Goal: Transaction & Acquisition: Obtain resource

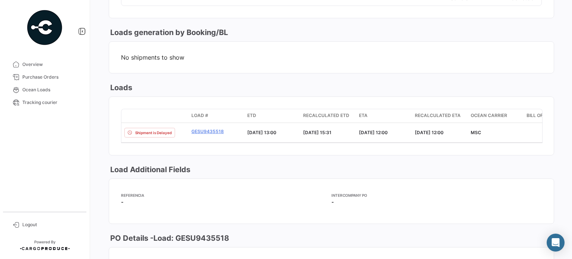
scroll to position [482, 0]
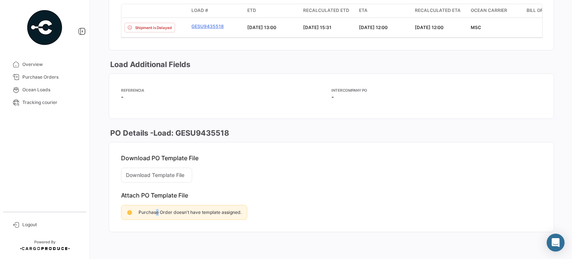
click at [157, 208] on div "Purchase Order doesn't have template assigned." at bounding box center [184, 212] width 126 height 15
click at [149, 169] on mat-card-content "Download PO Template File Download Template File Attach PO Template File Purcha…" at bounding box center [331, 186] width 445 height 89
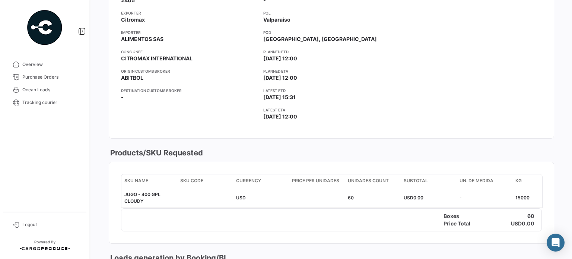
scroll to position [0, 0]
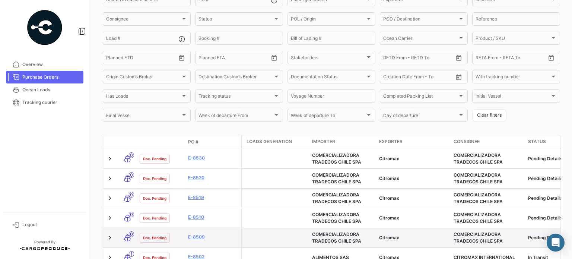
scroll to position [112, 0]
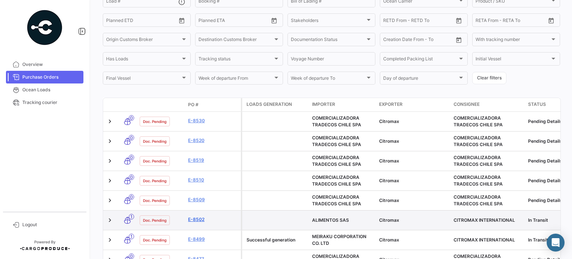
click at [195, 219] on link "E-8502" at bounding box center [213, 219] width 50 height 7
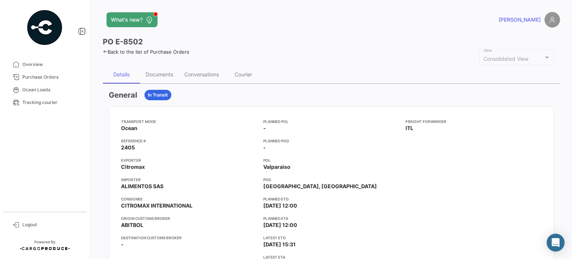
click at [106, 50] on icon at bounding box center [105, 51] width 5 height 5
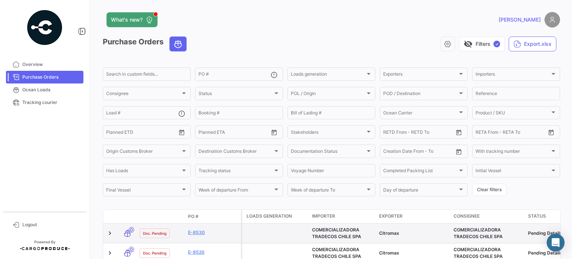
scroll to position [112, 0]
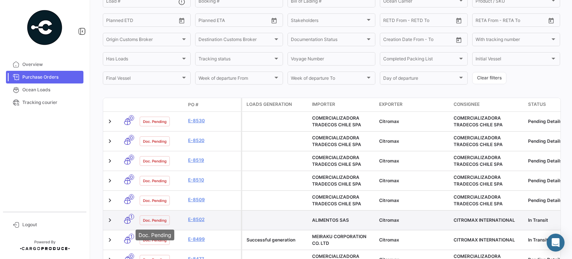
click at [152, 219] on span "Doc. Pending" at bounding box center [154, 220] width 23 height 6
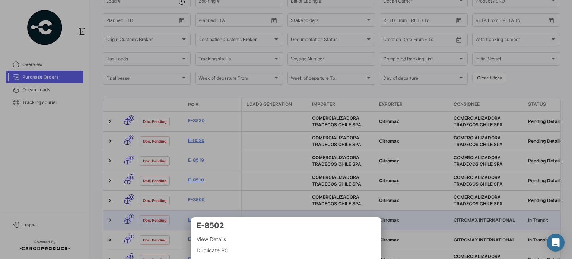
click at [152, 219] on div at bounding box center [286, 129] width 572 height 259
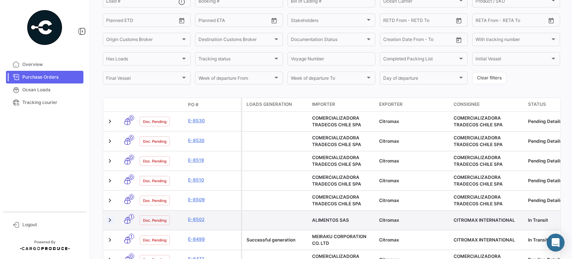
click at [111, 219] on link at bounding box center [109, 219] width 7 height 7
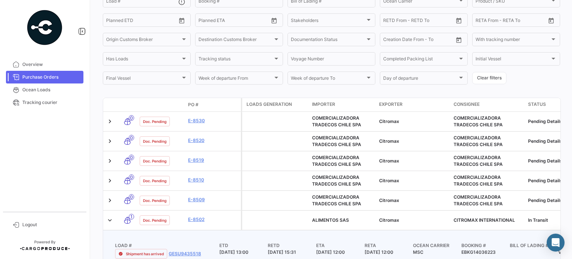
scroll to position [186, 0]
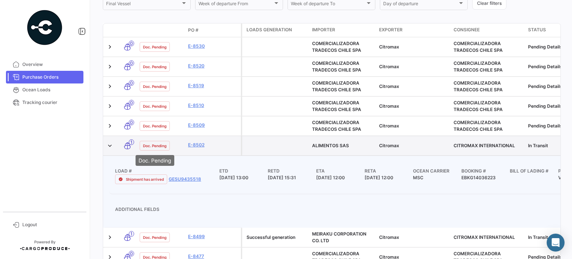
click at [158, 141] on div "Doc. Pending" at bounding box center [155, 146] width 30 height 10
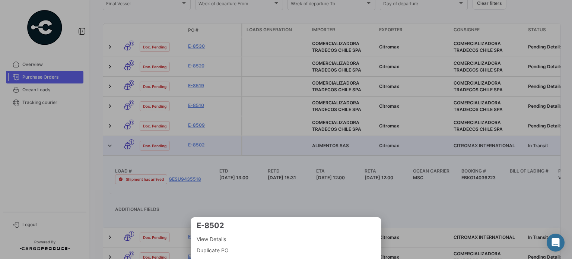
click at [159, 141] on div at bounding box center [286, 129] width 572 height 259
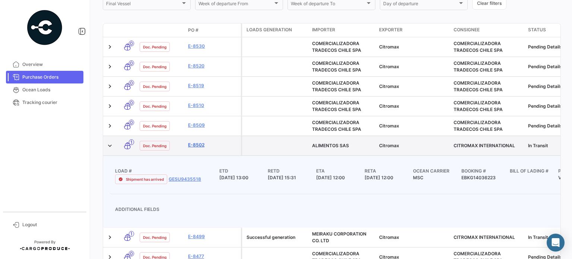
click at [192, 145] on link "E-8502" at bounding box center [213, 144] width 50 height 7
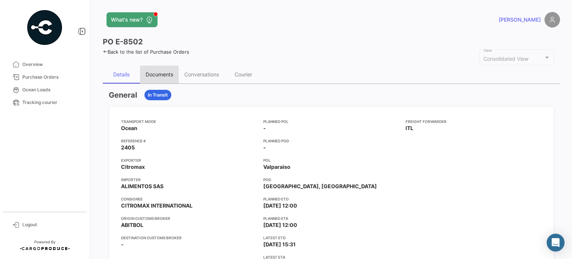
click at [155, 73] on div "Documents" at bounding box center [160, 74] width 28 height 6
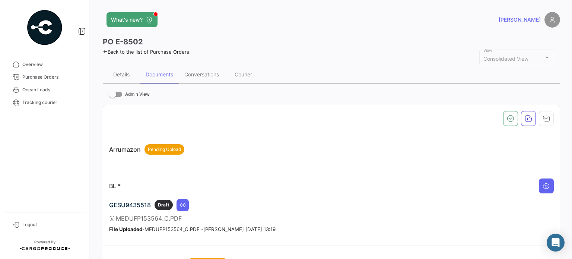
scroll to position [74, 0]
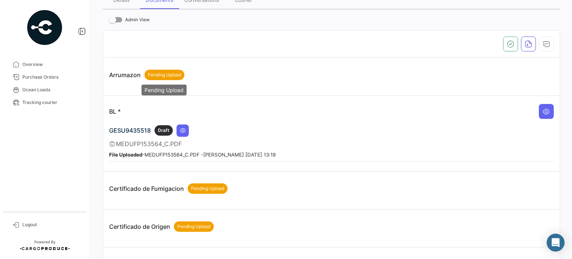
click at [156, 71] on span "Pending Upload" at bounding box center [164, 74] width 33 height 7
click at [165, 129] on span "Draft" at bounding box center [164, 130] width 12 height 7
click at [182, 130] on icon at bounding box center [183, 130] width 6 height 6
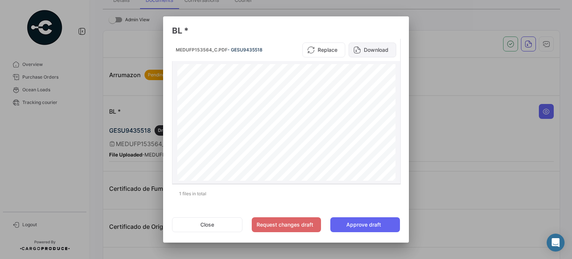
click at [365, 46] on button "Download" at bounding box center [372, 49] width 48 height 15
click at [95, 60] on div at bounding box center [286, 129] width 572 height 259
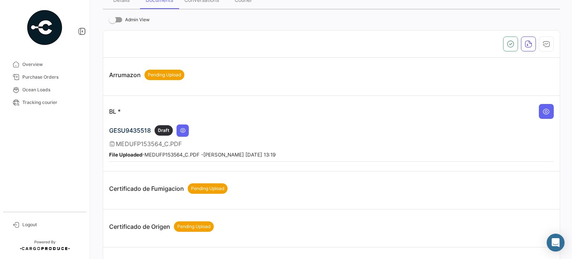
scroll to position [112, 0]
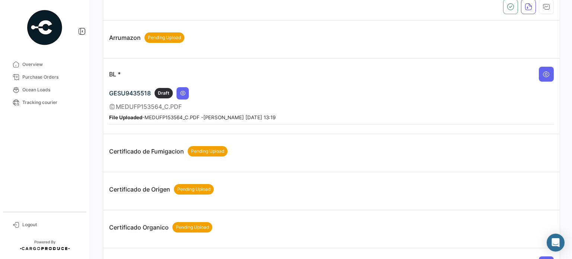
click at [152, 147] on p "Certificado de Fumigacion Pending Upload" at bounding box center [168, 151] width 118 height 10
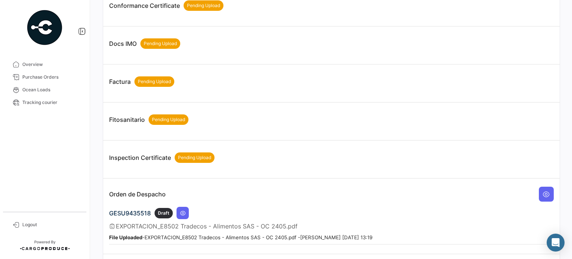
scroll to position [335, 0]
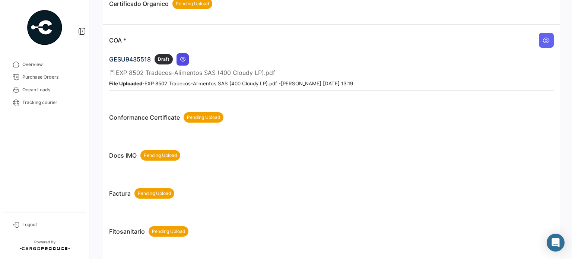
click at [182, 56] on icon at bounding box center [183, 59] width 6 height 6
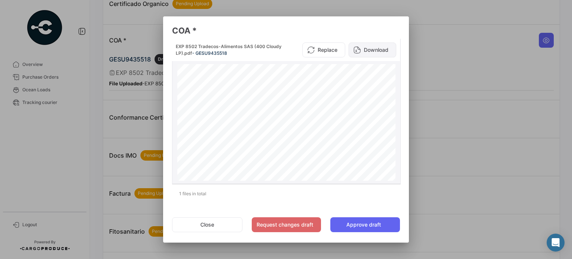
click at [367, 50] on button "Download" at bounding box center [372, 49] width 48 height 15
click at [136, 64] on div at bounding box center [286, 129] width 572 height 259
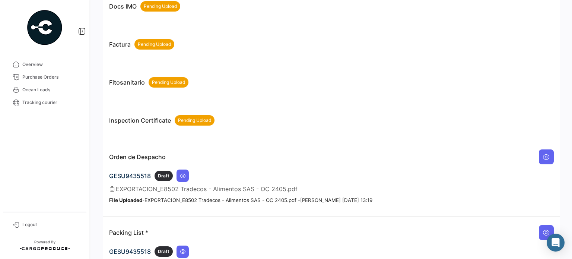
scroll to position [552, 0]
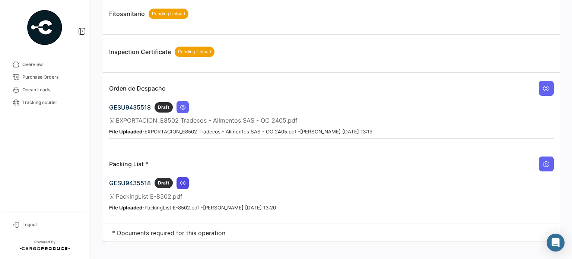
click at [181, 180] on icon at bounding box center [183, 183] width 6 height 6
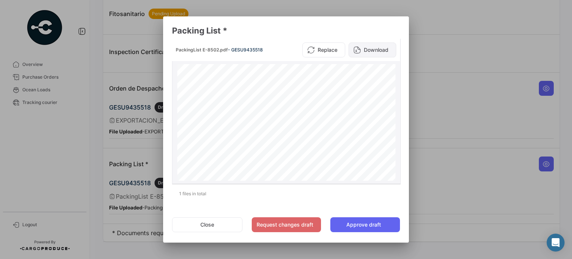
click at [365, 47] on button "Download" at bounding box center [372, 49] width 48 height 15
click at [214, 229] on button "Close" at bounding box center [207, 224] width 70 height 15
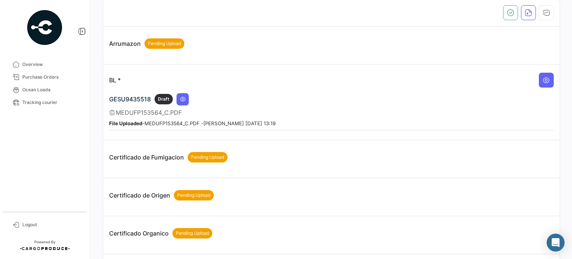
scroll to position [0, 0]
